Goal: Transaction & Acquisition: Book appointment/travel/reservation

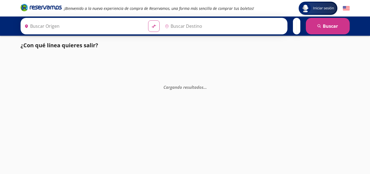
type input "[GEOGRAPHIC_DATA], [GEOGRAPHIC_DATA]"
type input "Toluca, [GEOGRAPHIC_DATA]"
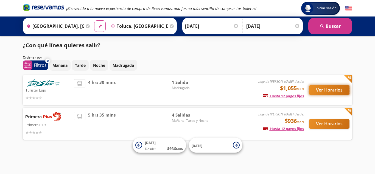
click at [321, 88] on button "Ver Horarios" at bounding box center [329, 90] width 40 height 10
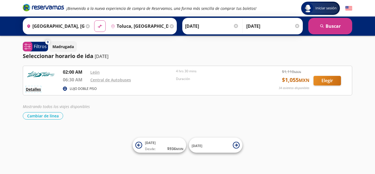
click at [35, 88] on button "Detalles" at bounding box center [33, 89] width 15 height 6
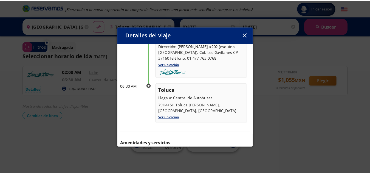
scroll to position [78, 0]
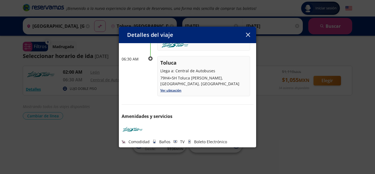
click at [249, 35] on icon "button" at bounding box center [248, 35] width 4 height 4
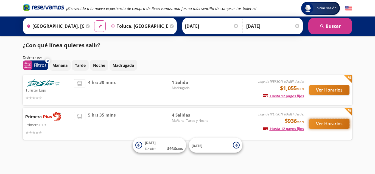
click at [315, 125] on button "Ver Horarios" at bounding box center [329, 124] width 40 height 10
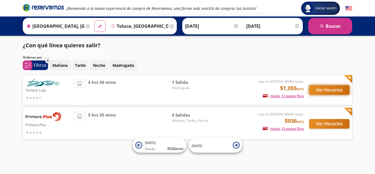
click at [316, 92] on button "Ver Horarios" at bounding box center [329, 90] width 40 height 10
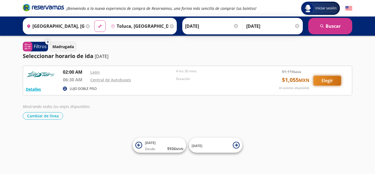
click at [320, 81] on button "Elegir" at bounding box center [327, 81] width 27 height 10
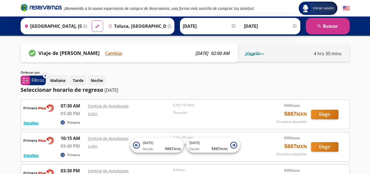
click at [149, 24] on input "Toluca, [GEOGRAPHIC_DATA]" at bounding box center [136, 26] width 60 height 14
click at [278, 9] on div "¡Bienvenido a la nueva experiencia de compra de Reservamos, una forma más senci…" at bounding box center [185, 8] width 335 height 16
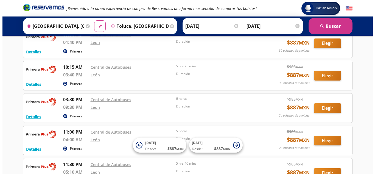
scroll to position [124, 0]
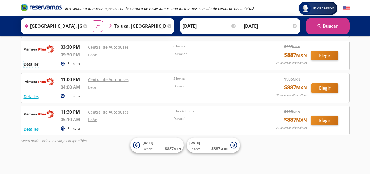
click at [27, 64] on button "Detalles" at bounding box center [31, 64] width 15 height 6
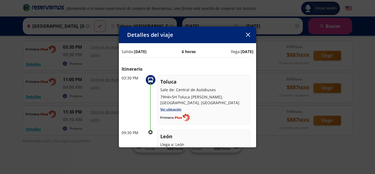
click at [243, 33] on div "Detalles del viaje" at bounding box center [187, 35] width 137 height 16
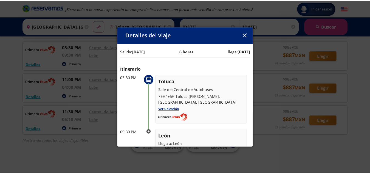
scroll to position [0, 0]
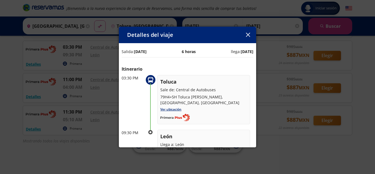
click at [247, 36] on icon "button" at bounding box center [248, 35] width 4 height 4
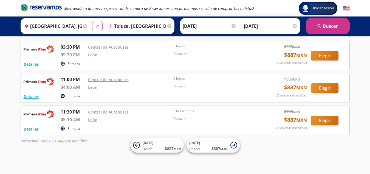
click at [95, 25] on icon "material-symbols:compare-arrows-rounded" at bounding box center [97, 26] width 5 height 5
type input "Toluca, [GEOGRAPHIC_DATA]"
type input "[GEOGRAPHIC_DATA], [GEOGRAPHIC_DATA]"
click at [66, 24] on input "Toluca, [GEOGRAPHIC_DATA]" at bounding box center [52, 26] width 60 height 14
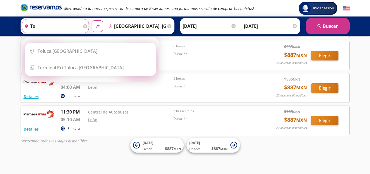
type input "t"
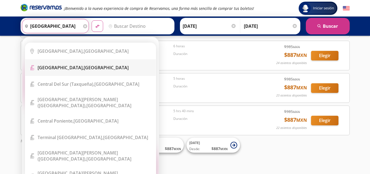
click at [85, 74] on li "Terminal Icon" at bounding box center [90, 67] width 131 height 16
type input "[GEOGRAPHIC_DATA], [GEOGRAPHIC_DATA]"
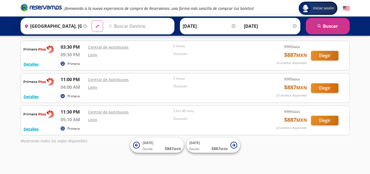
click at [147, 27] on input "Destino" at bounding box center [138, 26] width 65 height 14
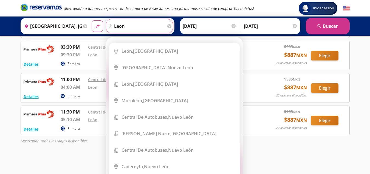
click at [155, 43] on ul "City Icon [GEOGRAPHIC_DATA], [GEOGRAPHIC_DATA] City Icon [GEOGRAPHIC_DATA], [GE…" at bounding box center [174, 111] width 131 height 137
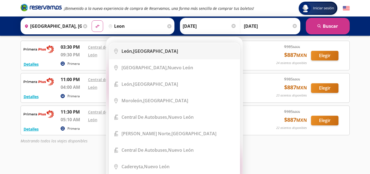
click at [155, 49] on div "[GEOGRAPHIC_DATA], [GEOGRAPHIC_DATA]" at bounding box center [150, 51] width 57 height 6
type input "[GEOGRAPHIC_DATA], [GEOGRAPHIC_DATA]"
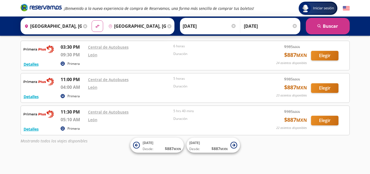
click at [233, 24] on div at bounding box center [234, 26] width 4 height 4
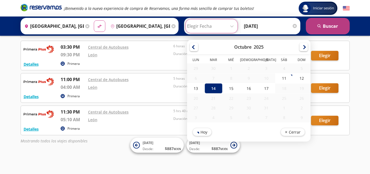
click at [321, 24] on icon "search" at bounding box center [320, 26] width 4 height 4
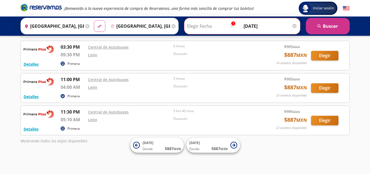
click at [295, 26] on div at bounding box center [295, 26] width 4 height 4
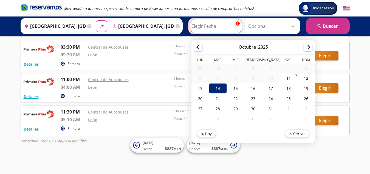
click at [239, 25] on input "Elegir Fecha" at bounding box center [216, 26] width 49 height 14
click at [272, 89] on div "17" at bounding box center [271, 88] width 18 height 10
type input "[DATE]"
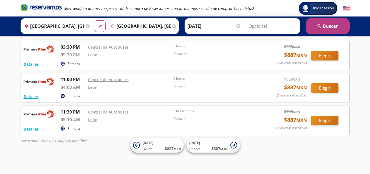
click at [321, 29] on button "search [GEOGRAPHIC_DATA]" at bounding box center [328, 26] width 44 height 16
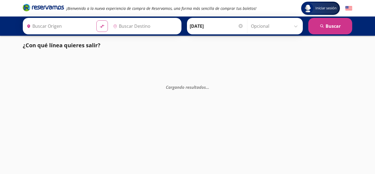
type input "[GEOGRAPHIC_DATA], [GEOGRAPHIC_DATA]"
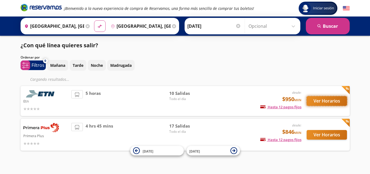
click at [327, 102] on button "Ver Horarios" at bounding box center [327, 101] width 40 height 10
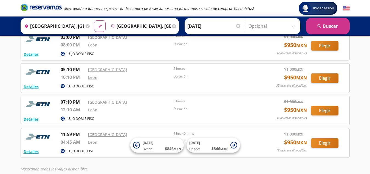
scroll to position [220, 0]
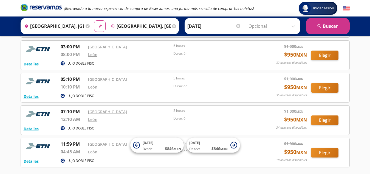
click at [239, 94] on div "LUJO DOBLE PISO" at bounding box center [159, 96] width 196 height 7
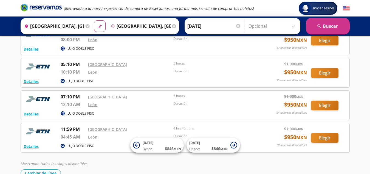
scroll to position [265, 0]
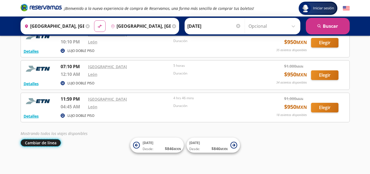
click at [34, 145] on button "Cambiar de línea" at bounding box center [41, 142] width 40 height 7
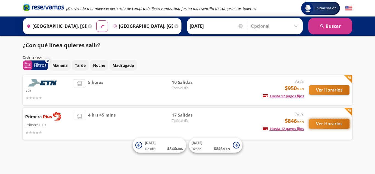
click at [343, 121] on button "Ver Horarios" at bounding box center [329, 124] width 40 height 10
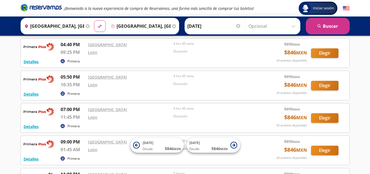
scroll to position [384, 0]
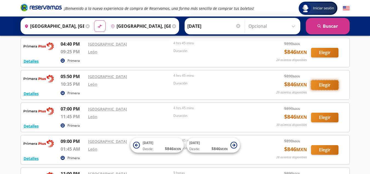
click at [314, 85] on button "Elegir" at bounding box center [324, 85] width 27 height 10
